Goal: Navigation & Orientation: Find specific page/section

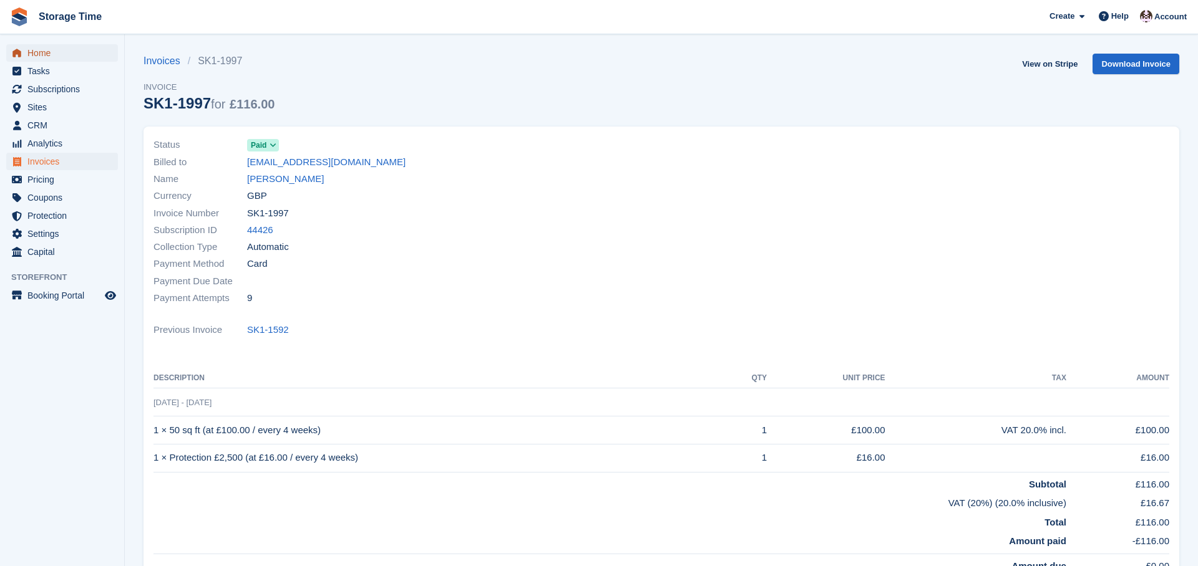
click at [42, 52] on span "Home" at bounding box center [64, 52] width 75 height 17
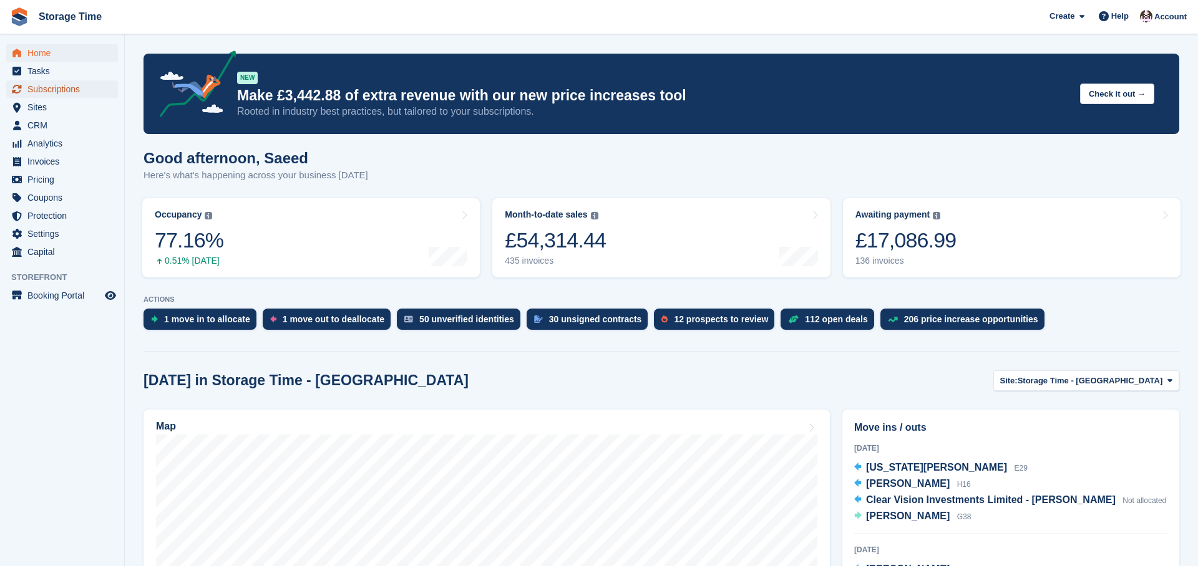
click at [51, 89] on span "Subscriptions" at bounding box center [64, 88] width 75 height 17
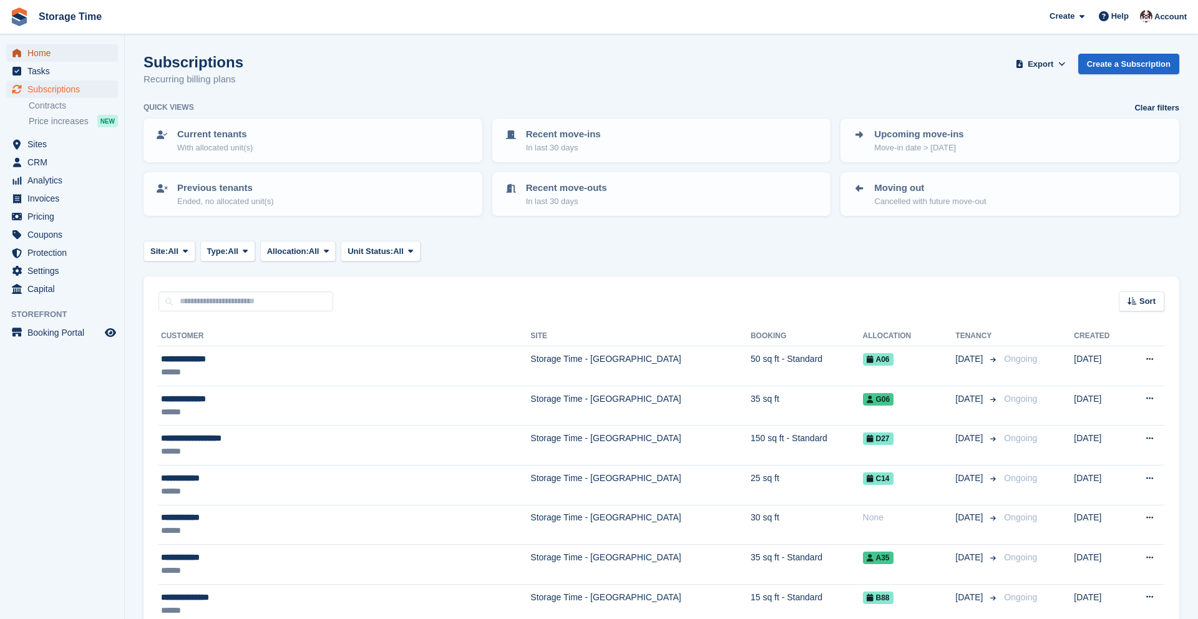
click at [60, 58] on span "Home" at bounding box center [64, 52] width 75 height 17
